Goal: Find specific page/section: Find specific page/section

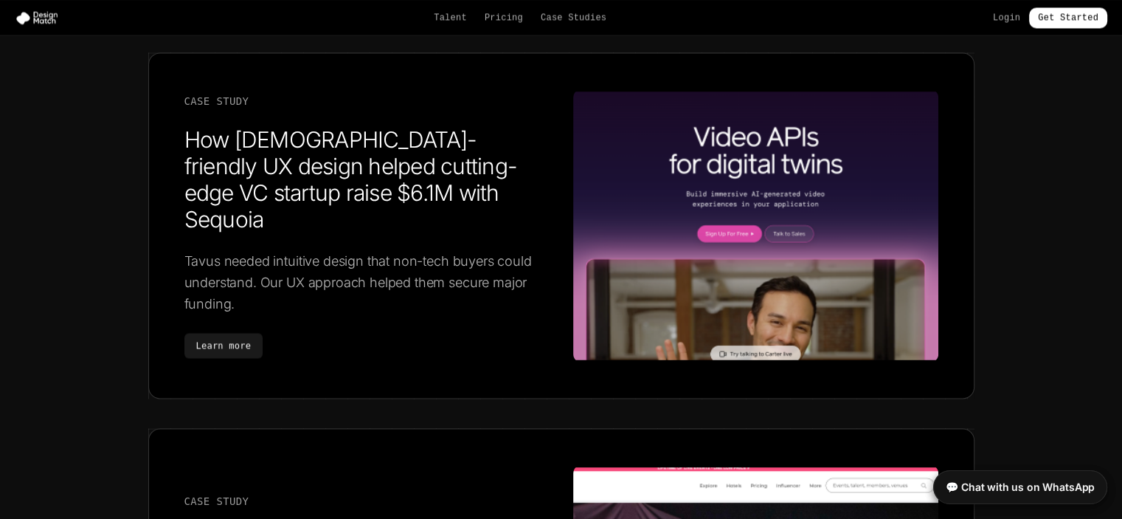
scroll to position [5636, 0]
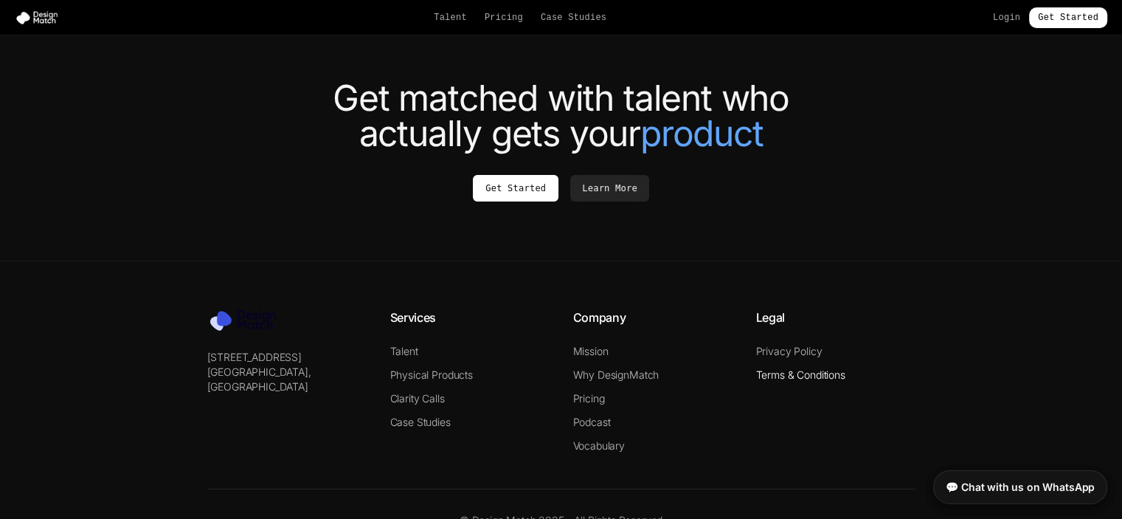
click at [781, 368] on link "Terms & Conditions" at bounding box center [800, 374] width 89 height 13
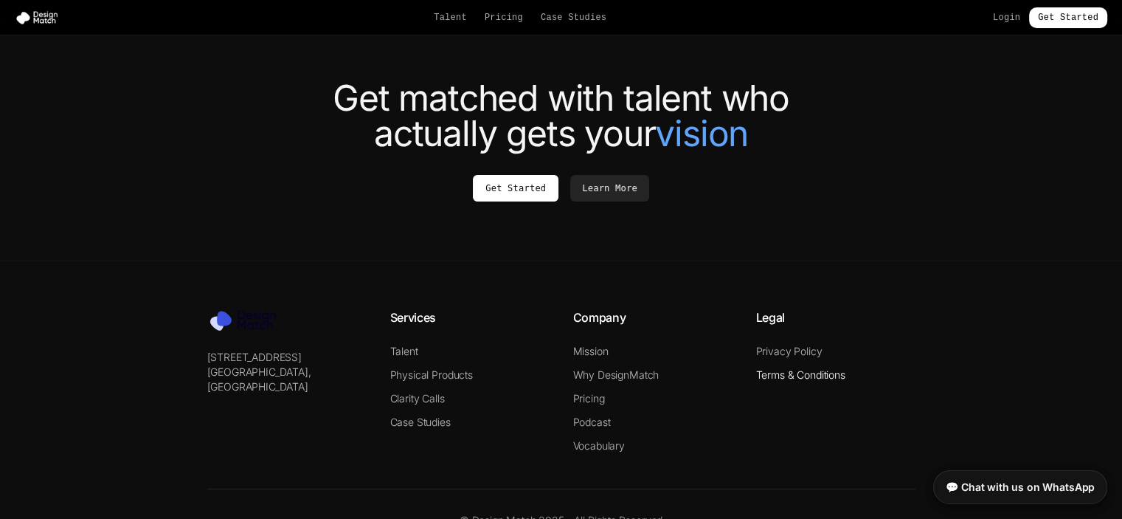
click at [776, 368] on link "Terms & Conditions" at bounding box center [800, 374] width 89 height 13
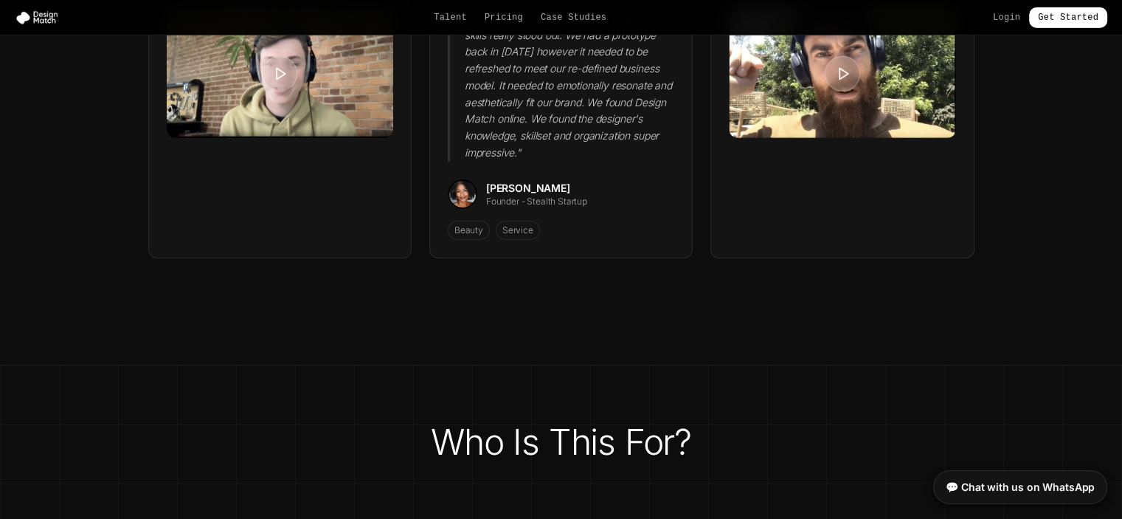
scroll to position [0, 0]
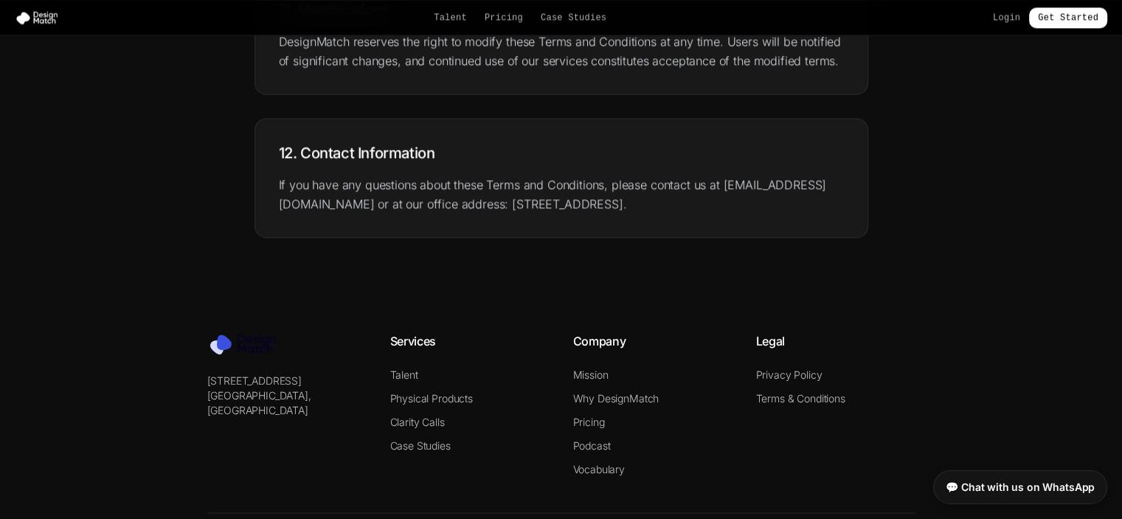
scroll to position [2045, 0]
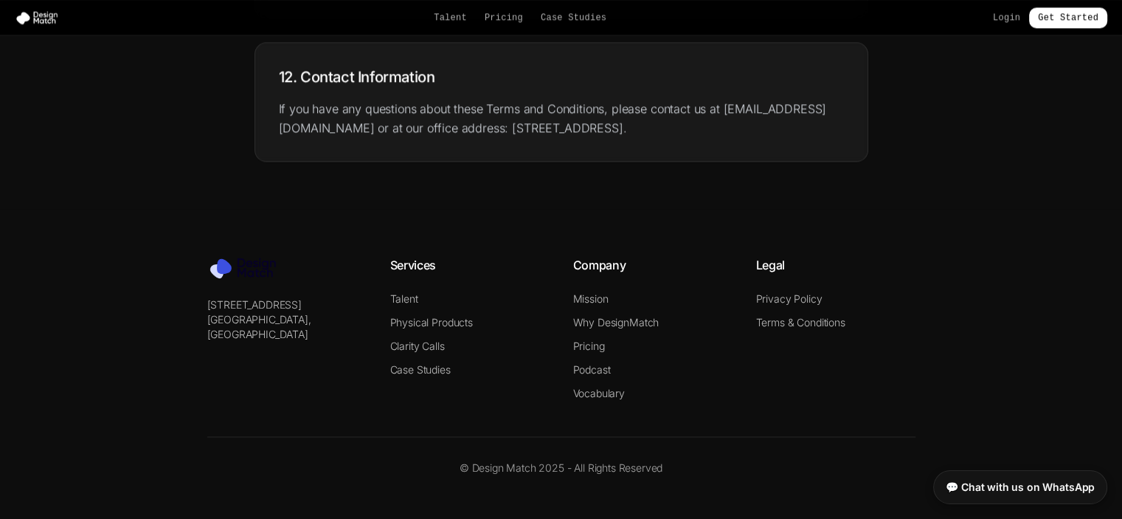
click at [780, 286] on div "Legal Privacy Policy Terms & Conditions" at bounding box center [835, 328] width 159 height 145
click at [780, 297] on link "Privacy Policy" at bounding box center [789, 298] width 66 height 13
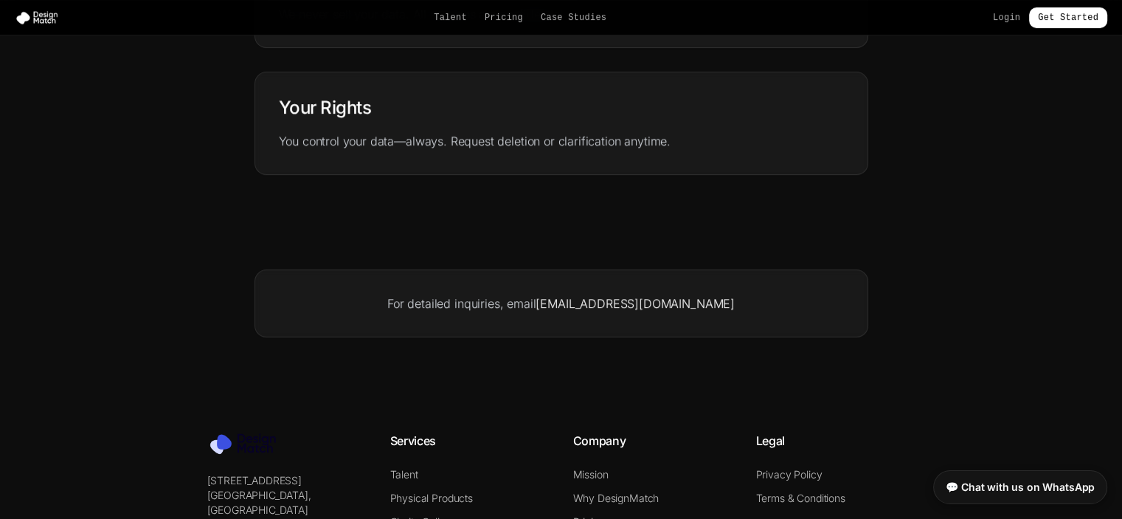
scroll to position [811, 0]
